Goal: Task Accomplishment & Management: Complete application form

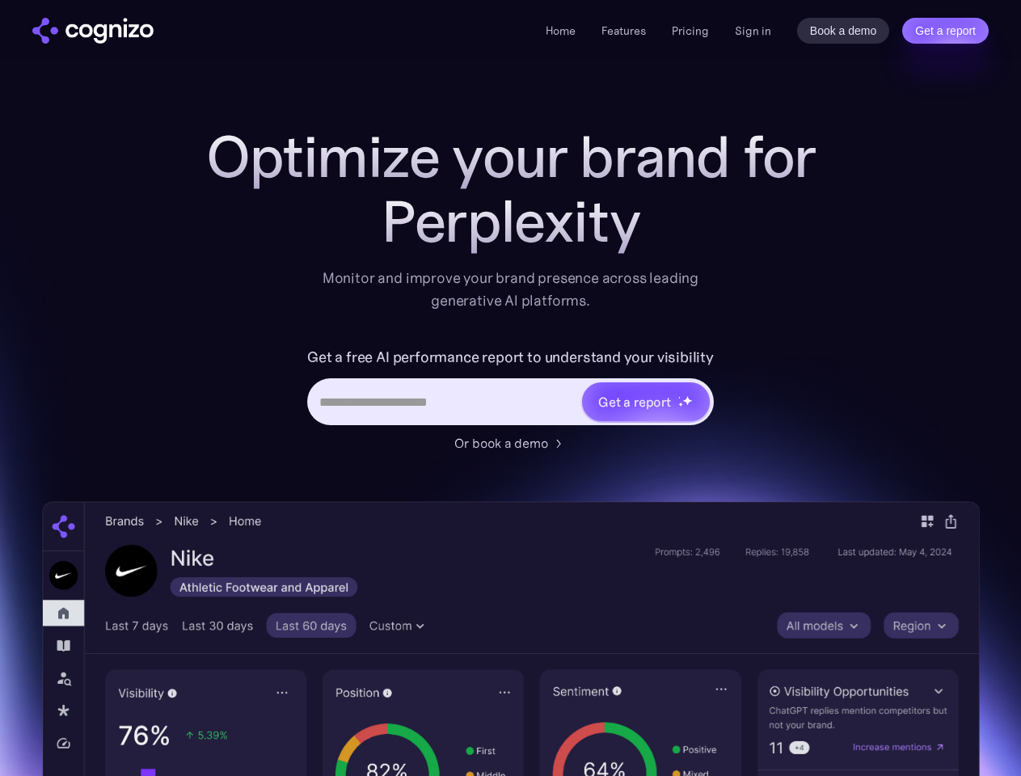
click at [945, 31] on link "Get a report" at bounding box center [945, 31] width 86 height 26
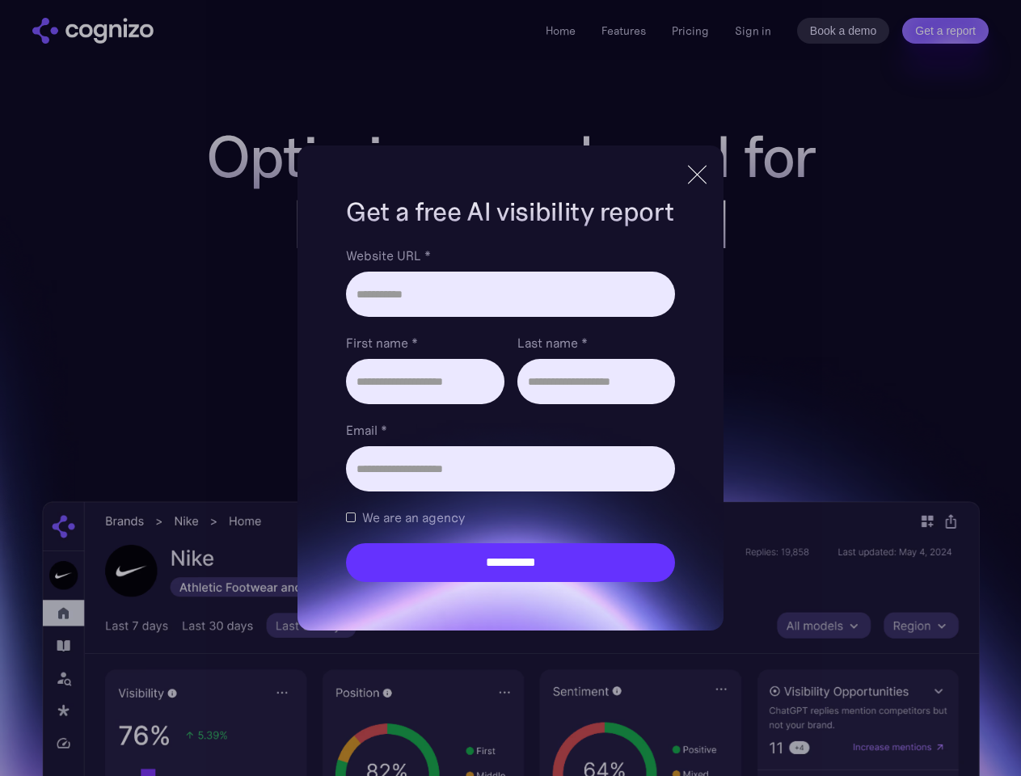
click at [645, 402] on input "Last name *" at bounding box center [596, 381] width 158 height 45
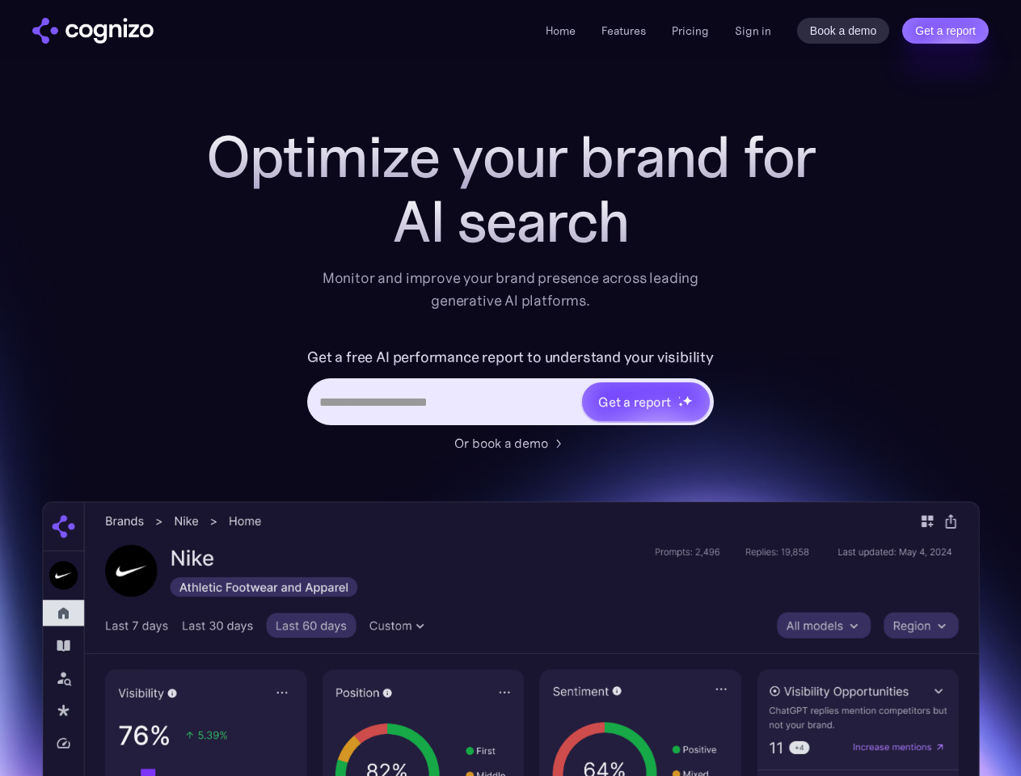
click at [945, 31] on link "Get a report" at bounding box center [945, 31] width 86 height 26
click at [0, 0] on input "Last name *" at bounding box center [0, 0] width 0 height 0
